Goal: Task Accomplishment & Management: Use online tool/utility

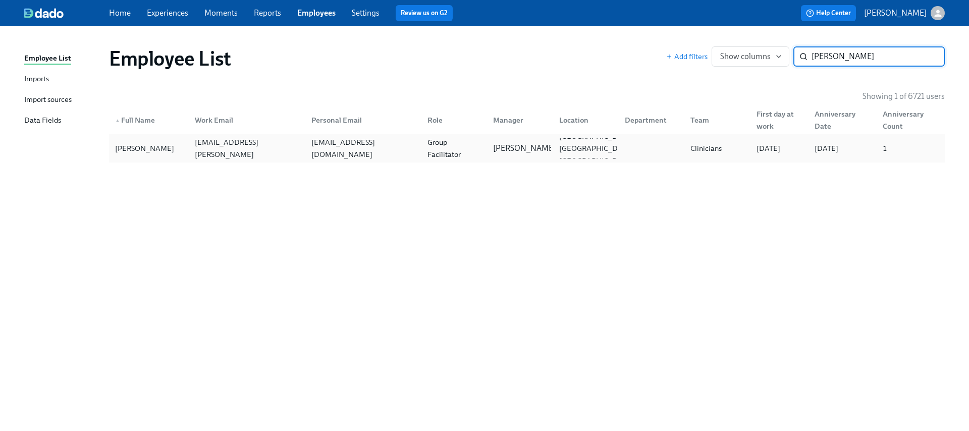
type input "blackmon"
click at [462, 136] on div "Taylor Blackmon taylor.blackmon@charliehealth.com taylormonique03@yahoo.com Gro…" at bounding box center [527, 148] width 836 height 28
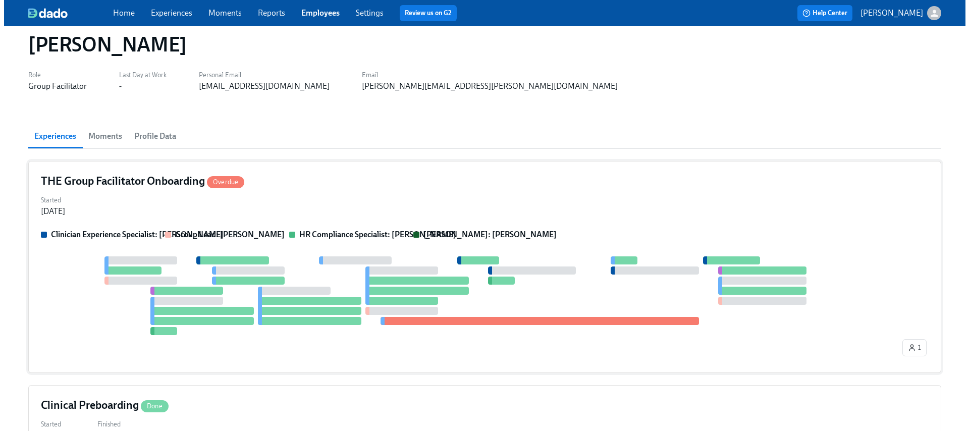
scroll to position [148, 0]
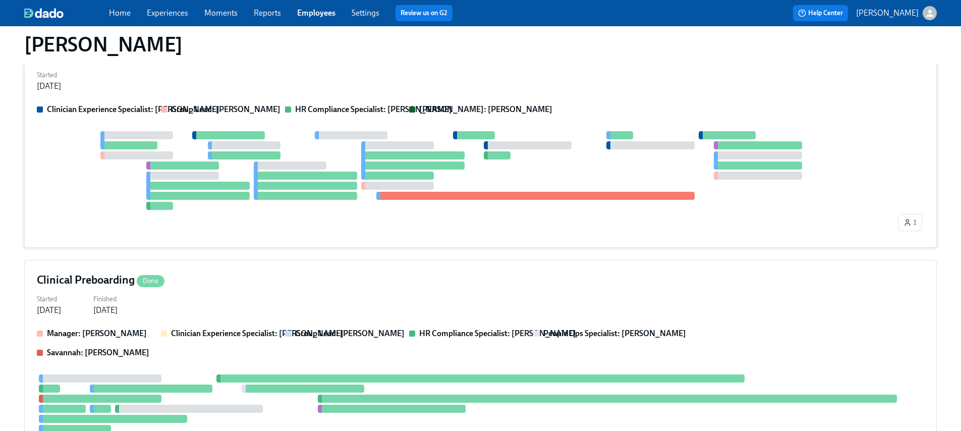
click at [390, 193] on div at bounding box center [535, 196] width 318 height 8
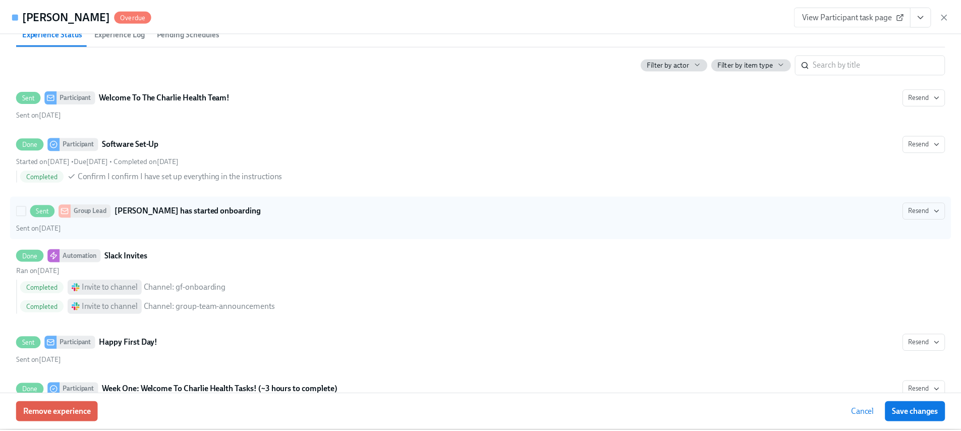
scroll to position [646, 0]
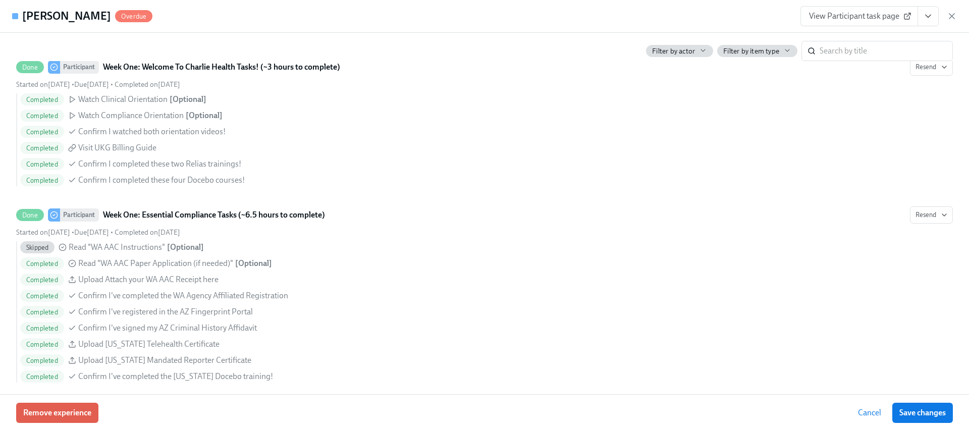
click at [842, 14] on span "View Participant task page" at bounding box center [859, 16] width 100 height 10
click at [955, 14] on icon "button" at bounding box center [952, 16] width 10 height 10
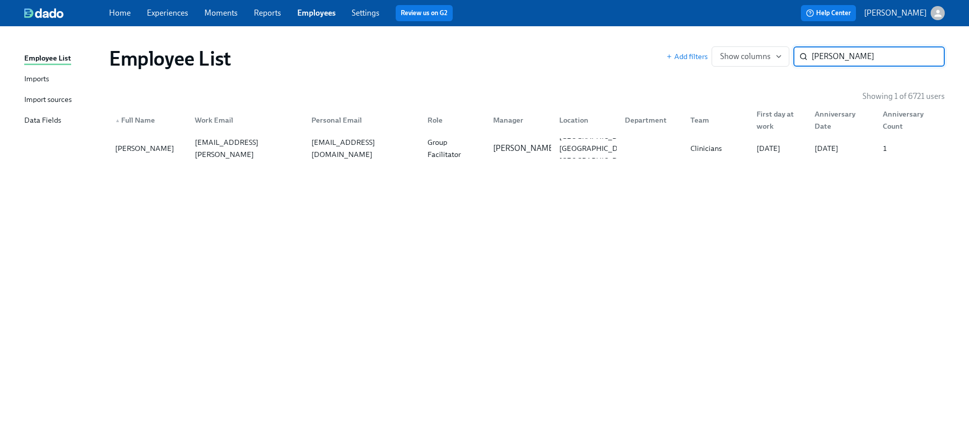
click at [834, 59] on input "blackmon" at bounding box center [878, 56] width 133 height 20
type input "nichole birk"
click at [436, 148] on div "Assoc Primary Therapist" at bounding box center [454, 148] width 62 height 24
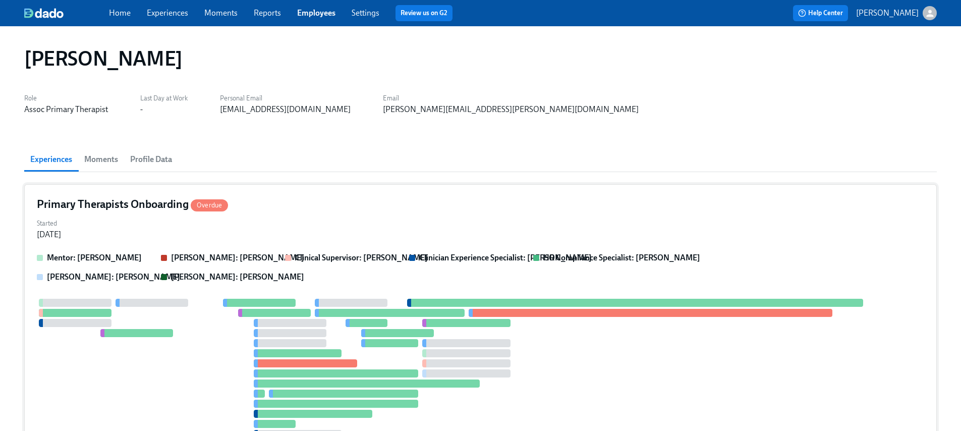
click at [425, 222] on div "Started Jun 26, 2025" at bounding box center [481, 228] width 888 height 24
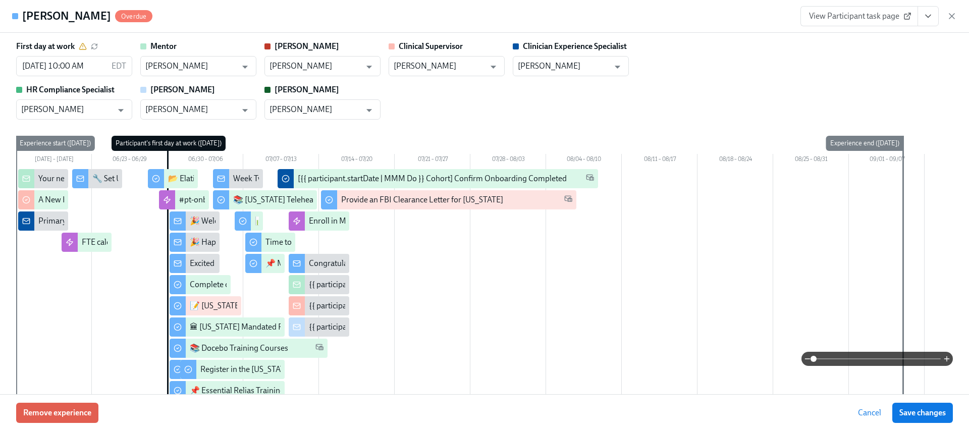
click at [862, 18] on span "View Participant task page" at bounding box center [859, 16] width 100 height 10
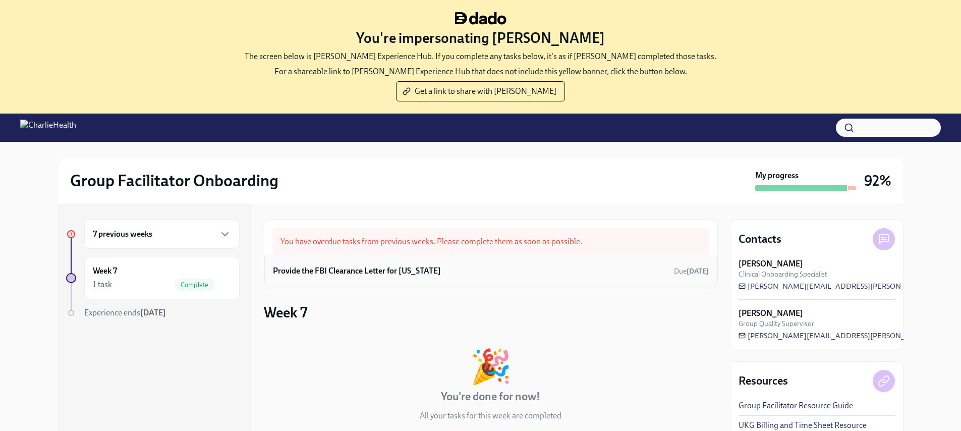
click at [409, 265] on h6 "Provide the FBI Clearance Letter for Pennsylvania" at bounding box center [357, 270] width 168 height 11
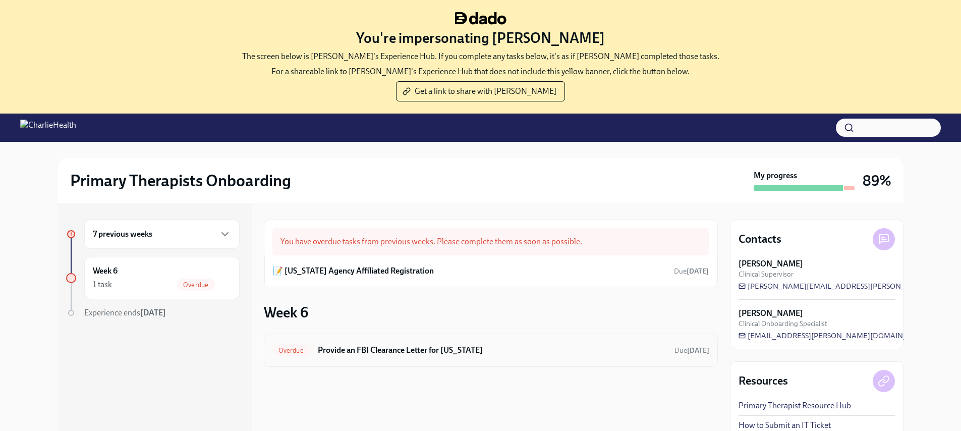
click at [387, 350] on h6 "Provide an FBI Clearance Letter for [US_STATE]" at bounding box center [492, 350] width 349 height 11
